Goal: Information Seeking & Learning: Learn about a topic

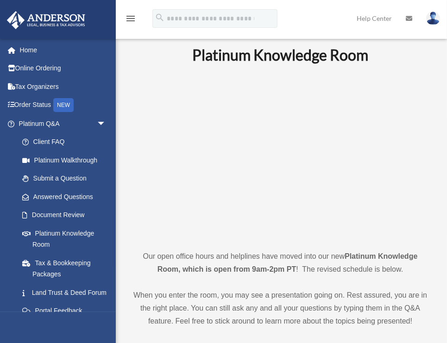
click at [54, 17] on img at bounding box center [46, 20] width 84 height 18
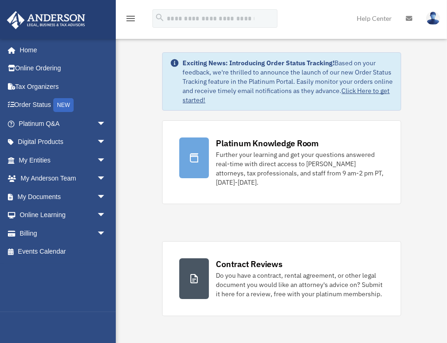
click at [315, 15] on div "menu search Site Menu add jkabdalla@gmail.com My Profile Reset Password Logout …" at bounding box center [223, 22] width 433 height 31
click at [99, 195] on span "arrow_drop_down" at bounding box center [106, 196] width 19 height 19
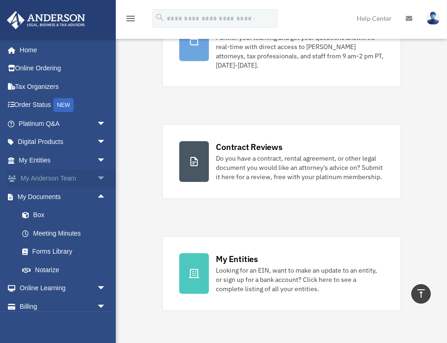
scroll to position [105, 0]
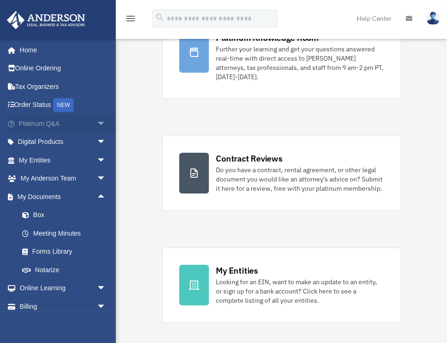
click at [102, 122] on span "arrow_drop_down" at bounding box center [106, 123] width 19 height 19
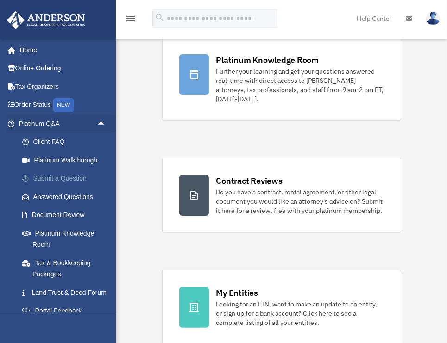
scroll to position [79, 0]
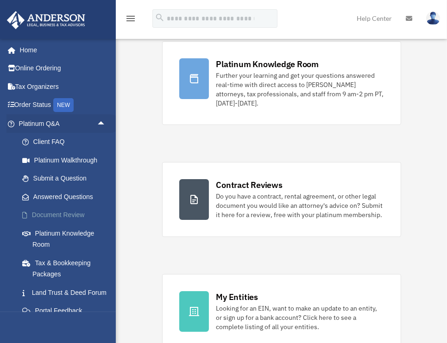
click at [73, 213] on link "Document Review" at bounding box center [66, 215] width 107 height 19
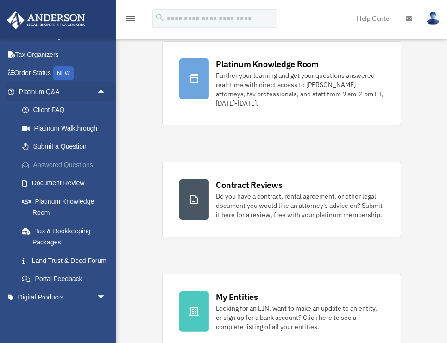
scroll to position [26, 0]
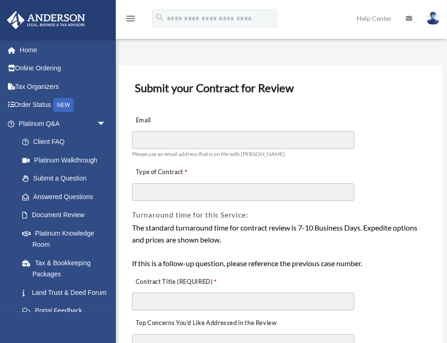
click at [268, 109] on div "Email Please use an email address that is on file with Anderson" at bounding box center [280, 135] width 298 height 52
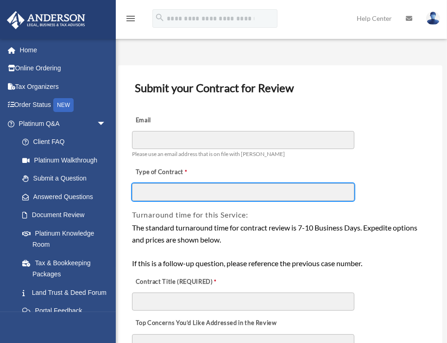
click at [157, 190] on input "Type of Contract" at bounding box center [243, 192] width 222 height 18
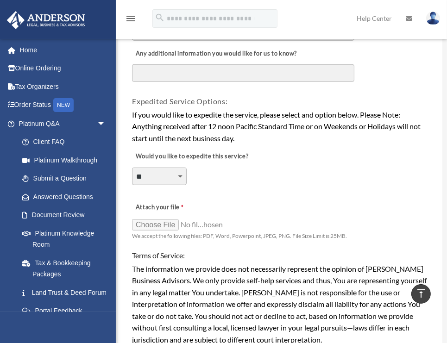
scroll to position [608, 0]
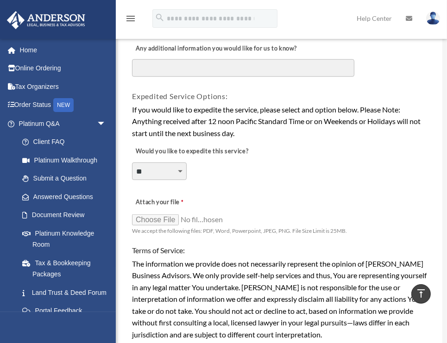
type input "********"
click at [162, 167] on select "**********" at bounding box center [159, 171] width 55 height 18
click at [177, 167] on select "**********" at bounding box center [159, 171] width 55 height 18
click at [180, 168] on select "**********" at bounding box center [159, 171] width 55 height 18
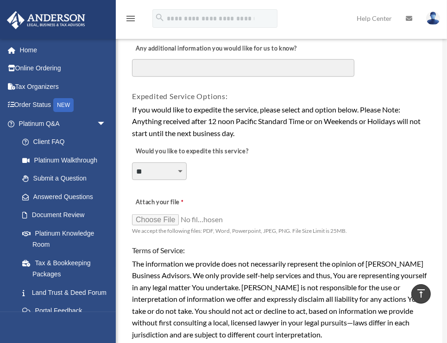
click at [167, 167] on select "**********" at bounding box center [159, 171] width 55 height 18
click at [182, 166] on select "**********" at bounding box center [159, 171] width 55 height 18
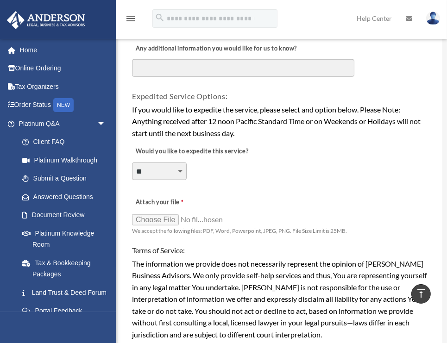
click at [252, 183] on div "**********" at bounding box center [280, 165] width 298 height 50
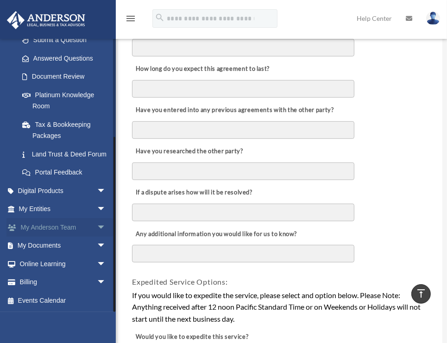
scroll to position [423, 0]
click at [98, 285] on span "arrow_drop_down" at bounding box center [106, 282] width 19 height 19
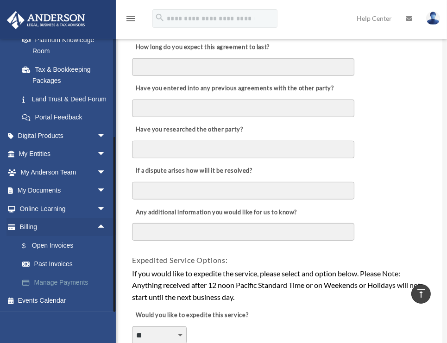
scroll to position [449, 0]
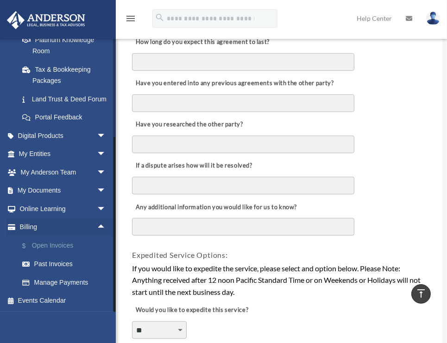
click at [52, 245] on link "$ Open Invoices" at bounding box center [66, 245] width 107 height 19
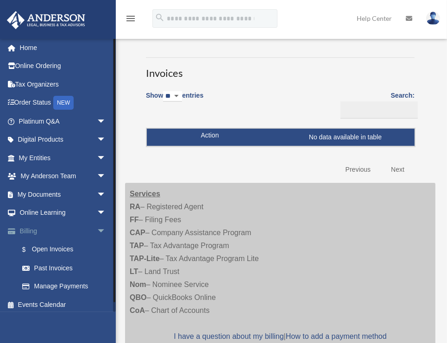
scroll to position [6, 0]
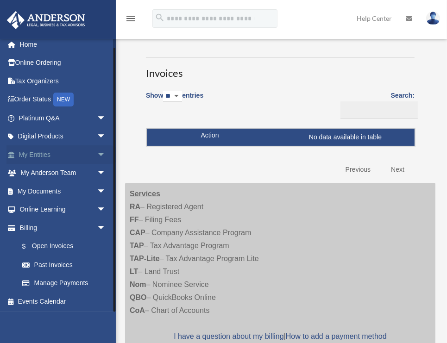
click at [97, 152] on span "arrow_drop_down" at bounding box center [106, 154] width 19 height 19
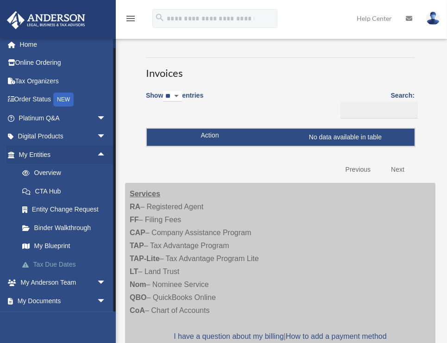
click at [56, 264] on link "Tax Due Dates" at bounding box center [66, 264] width 107 height 19
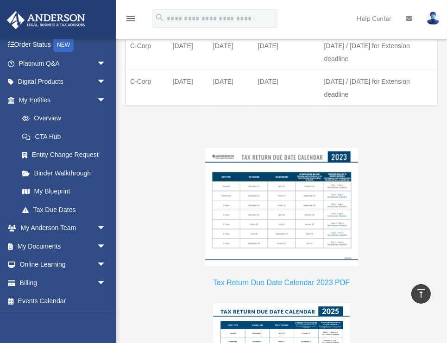
scroll to position [1031, 0]
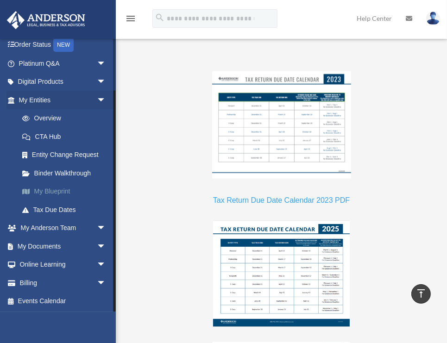
click at [55, 188] on link "My Blueprint" at bounding box center [66, 191] width 107 height 19
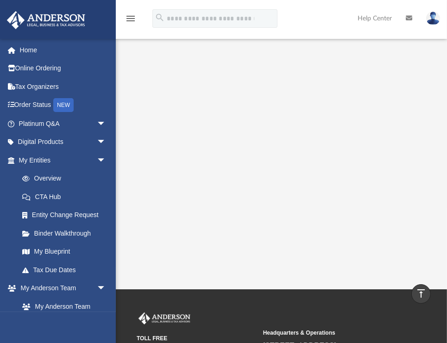
scroll to position [132, 0]
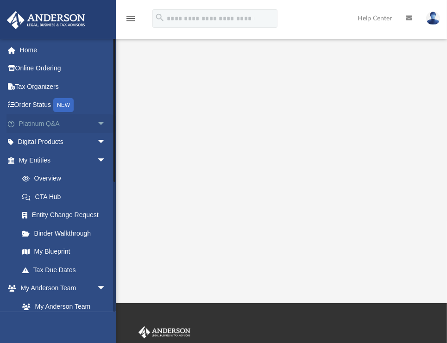
click at [99, 124] on span "arrow_drop_down" at bounding box center [106, 123] width 19 height 19
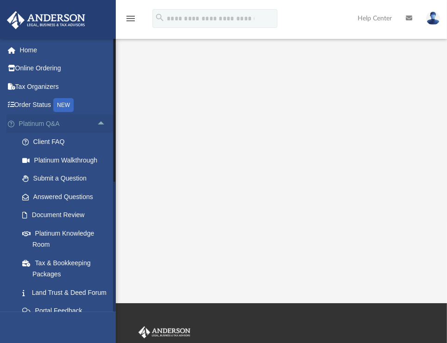
click at [97, 124] on span "arrow_drop_up" at bounding box center [106, 123] width 19 height 19
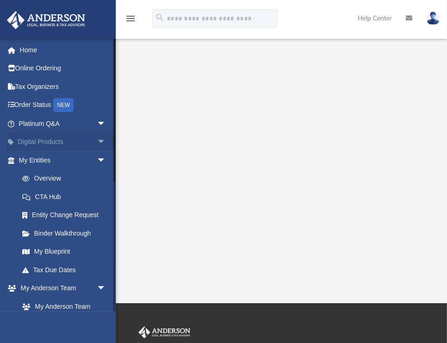
click at [97, 141] on span "arrow_drop_down" at bounding box center [106, 142] width 19 height 19
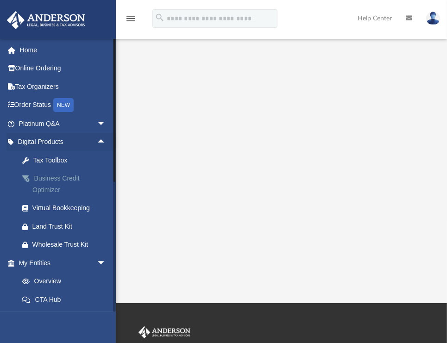
click at [59, 178] on div "Business Credit Optimizer" at bounding box center [70, 184] width 76 height 23
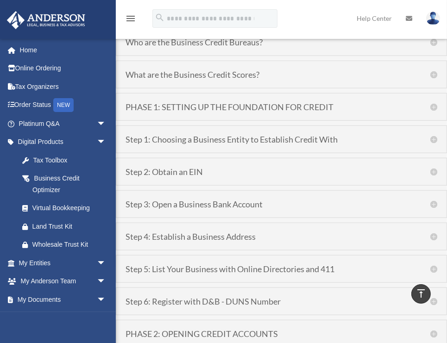
scroll to position [819, 0]
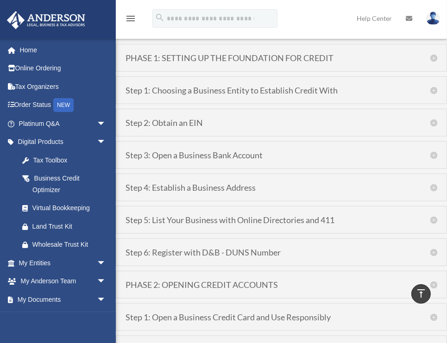
click at [426, 122] on h5 "Step 2: Obtain an EIN" at bounding box center [280, 122] width 311 height 8
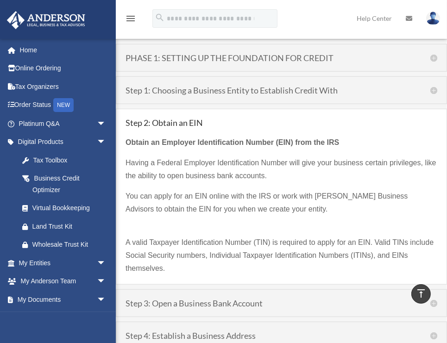
click at [401, 127] on div "Obtain an Employer Identification Number (EIN) from the IRS Having a Federal Em…" at bounding box center [280, 201] width 311 height 148
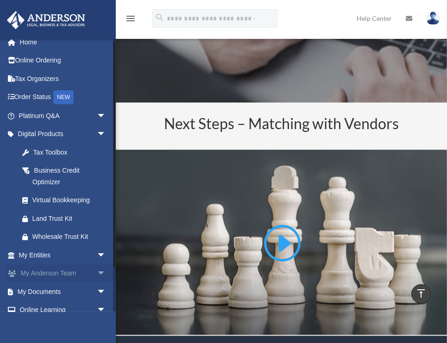
scroll to position [53, 0]
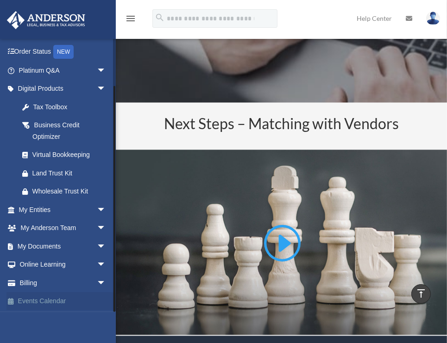
click at [45, 302] on link "Events Calendar" at bounding box center [62, 301] width 113 height 19
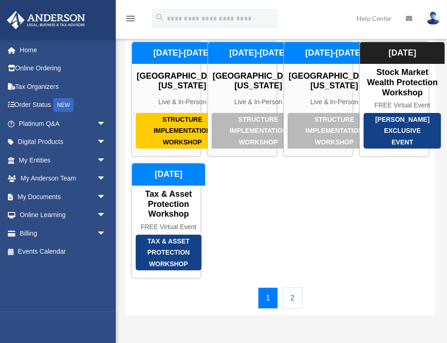
scroll to position [53, 0]
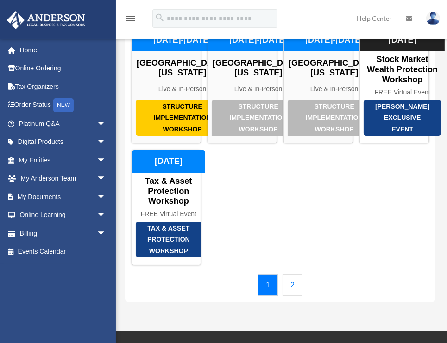
click at [290, 296] on link "2" at bounding box center [292, 284] width 20 height 21
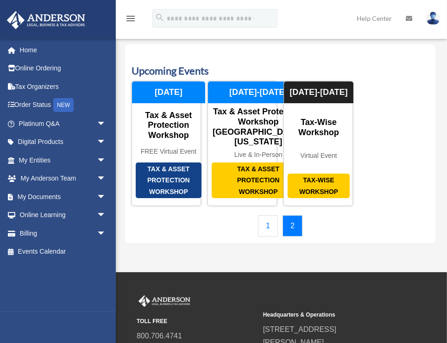
scroll to position [0, 0]
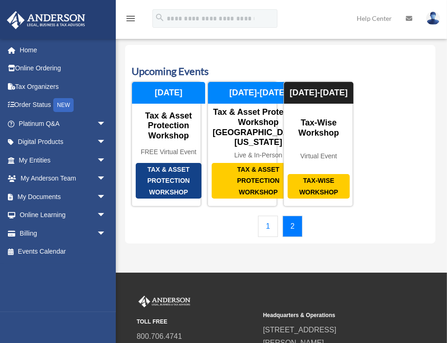
click at [268, 237] on link "1" at bounding box center [268, 226] width 20 height 21
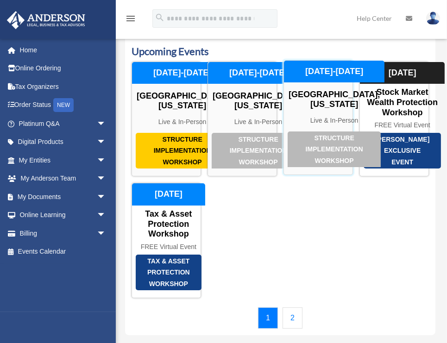
scroll to position [26, 0]
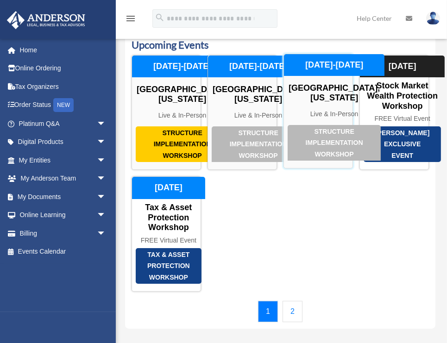
click at [329, 161] on div "Structure Implementation Workshop" at bounding box center [333, 143] width 93 height 36
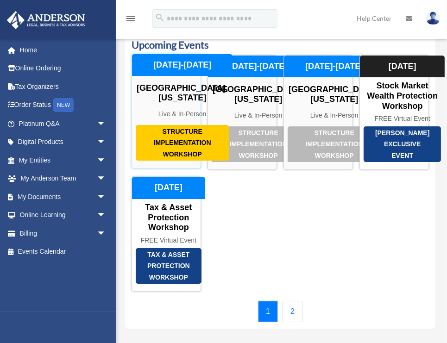
click at [176, 161] on div "Structure Implementation Workshop" at bounding box center [182, 143] width 93 height 36
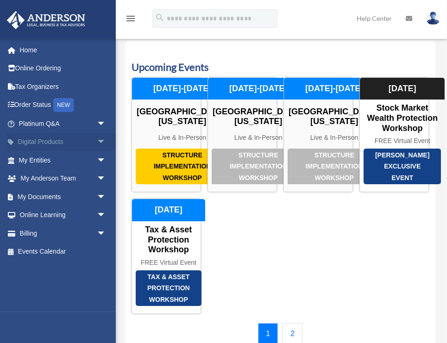
scroll to position [0, 0]
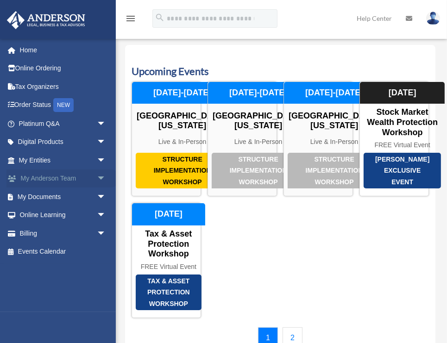
click at [97, 177] on span "arrow_drop_down" at bounding box center [106, 178] width 19 height 19
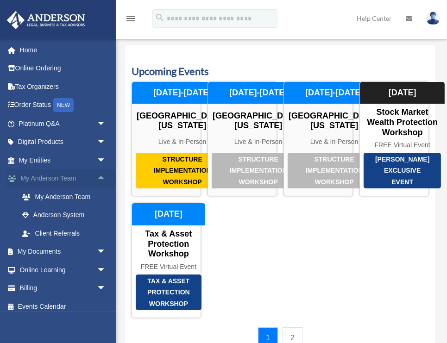
click at [97, 177] on span "arrow_drop_up" at bounding box center [106, 178] width 19 height 19
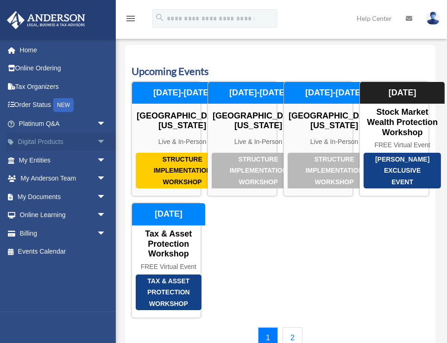
click at [98, 143] on span "arrow_drop_down" at bounding box center [106, 142] width 19 height 19
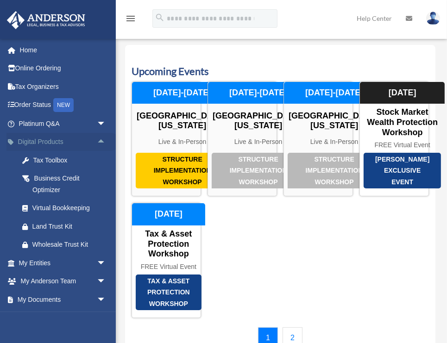
click at [97, 142] on span "arrow_drop_up" at bounding box center [106, 142] width 19 height 19
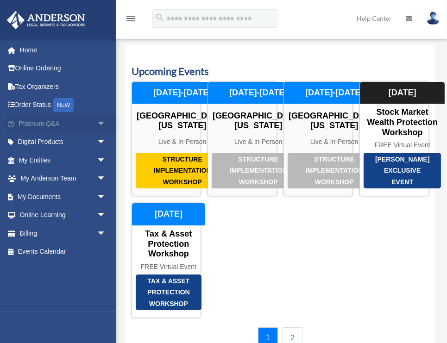
click at [98, 123] on span "arrow_drop_down" at bounding box center [106, 123] width 19 height 19
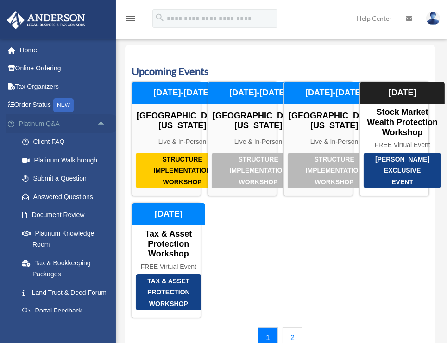
click at [98, 123] on span "arrow_drop_up" at bounding box center [106, 123] width 19 height 19
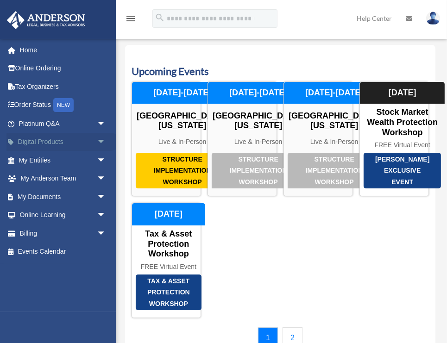
click at [97, 143] on span "arrow_drop_down" at bounding box center [106, 142] width 19 height 19
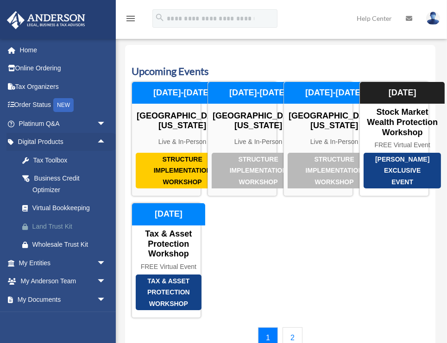
click at [56, 226] on div "Land Trust Kit" at bounding box center [70, 227] width 76 height 12
